Goal: Information Seeking & Learning: Learn about a topic

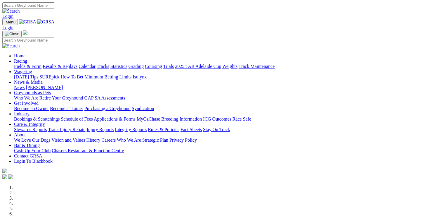
scroll to position [263, 0]
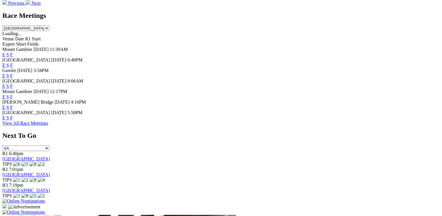
click at [13, 120] on link "F" at bounding box center [11, 117] width 3 height 5
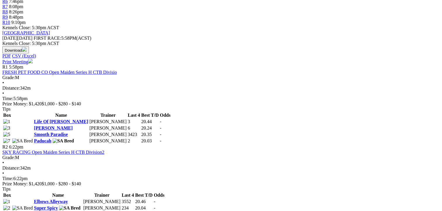
scroll to position [234, 0]
